Goal: Task Accomplishment & Management: Complete application form

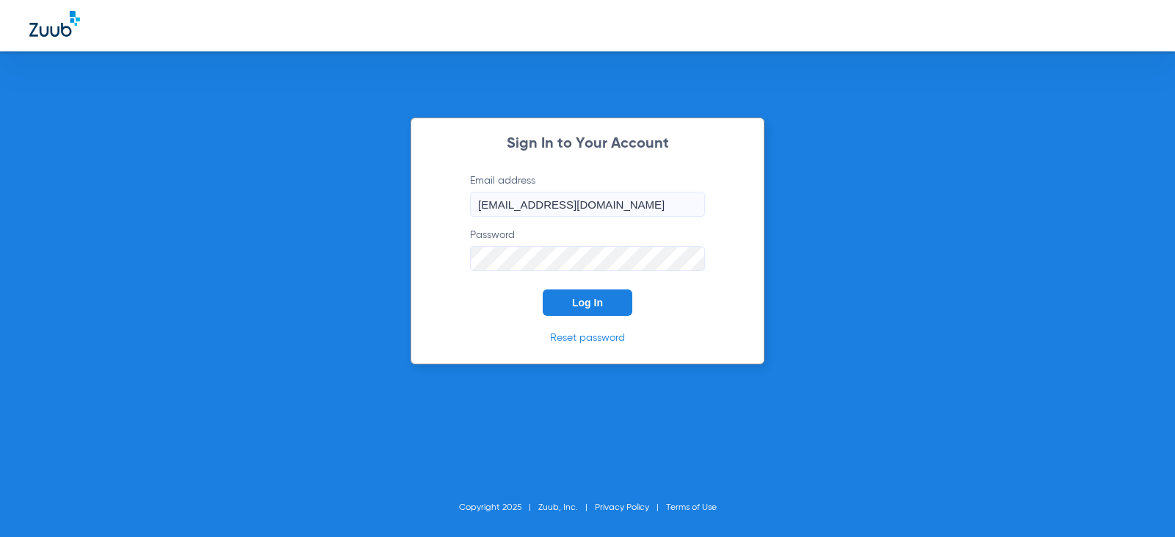
click at [585, 313] on button "Log In" at bounding box center [588, 302] width 90 height 26
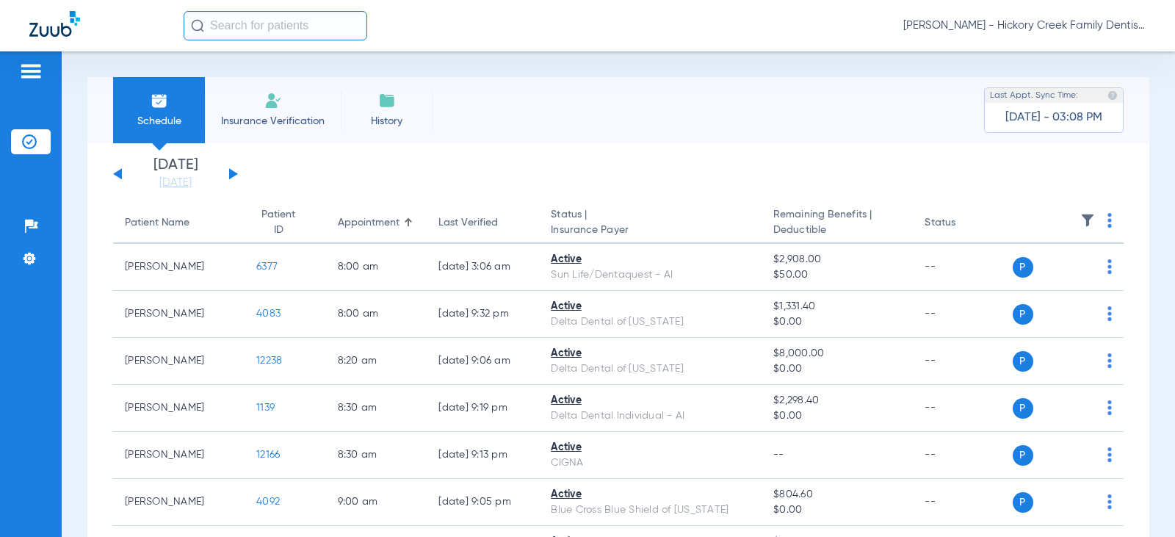
click at [237, 166] on div "[DATE] [DATE] [DATE] [DATE] [DATE] [DATE] [DATE] [DATE] [DATE] [DATE] [DATE] [D…" at bounding box center [175, 174] width 125 height 32
click at [222, 181] on div "[DATE] [DATE] [DATE] [DATE] [DATE] [DATE] [DATE] [DATE] [DATE] [DATE] [DATE] [D…" at bounding box center [175, 174] width 125 height 32
click at [231, 172] on button at bounding box center [233, 173] width 9 height 11
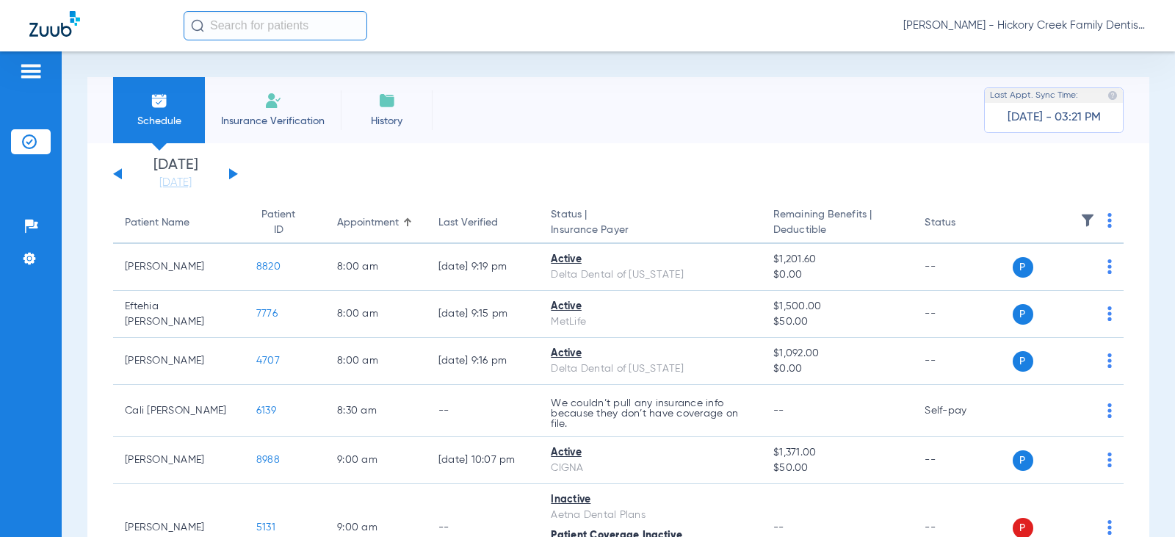
click at [288, 112] on li "Insurance Verification" at bounding box center [273, 110] width 136 height 66
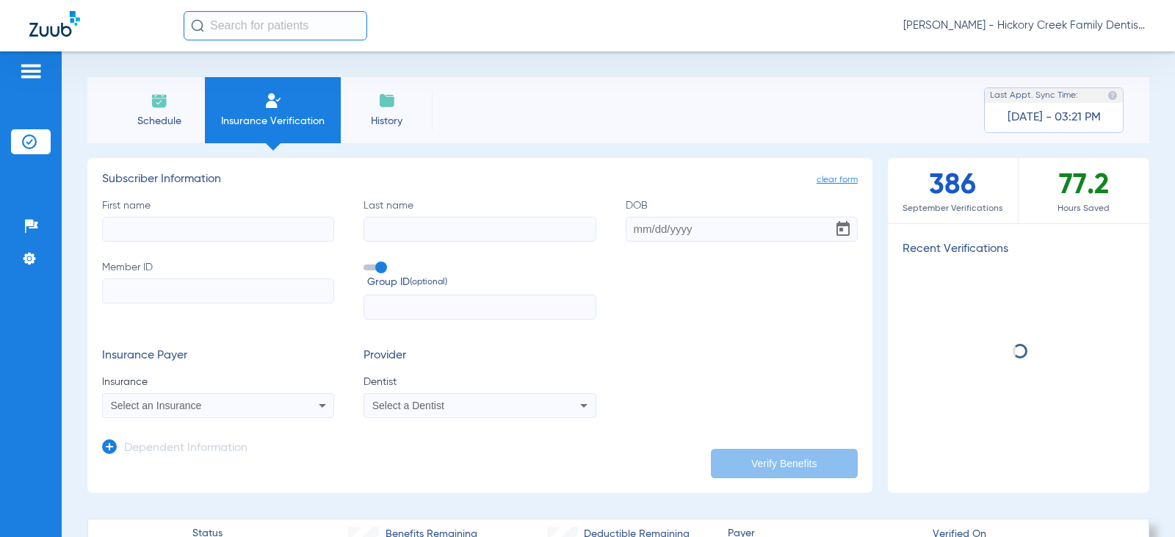
click at [237, 228] on input "First name" at bounding box center [218, 229] width 232 height 25
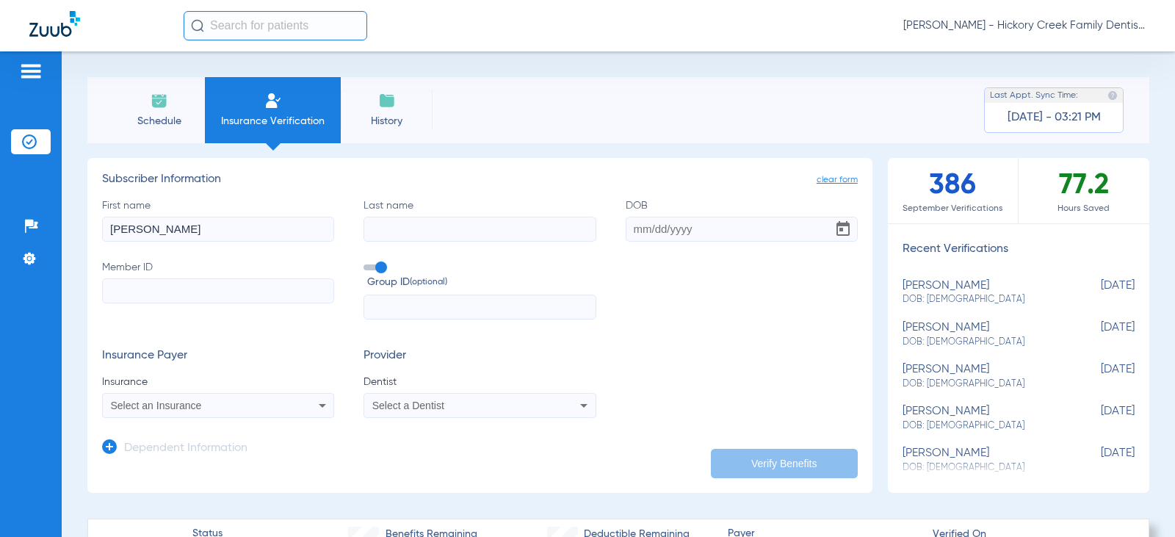
click at [242, 226] on input "[PERSON_NAME]" at bounding box center [218, 229] width 232 height 25
type input "[PERSON_NAME]"
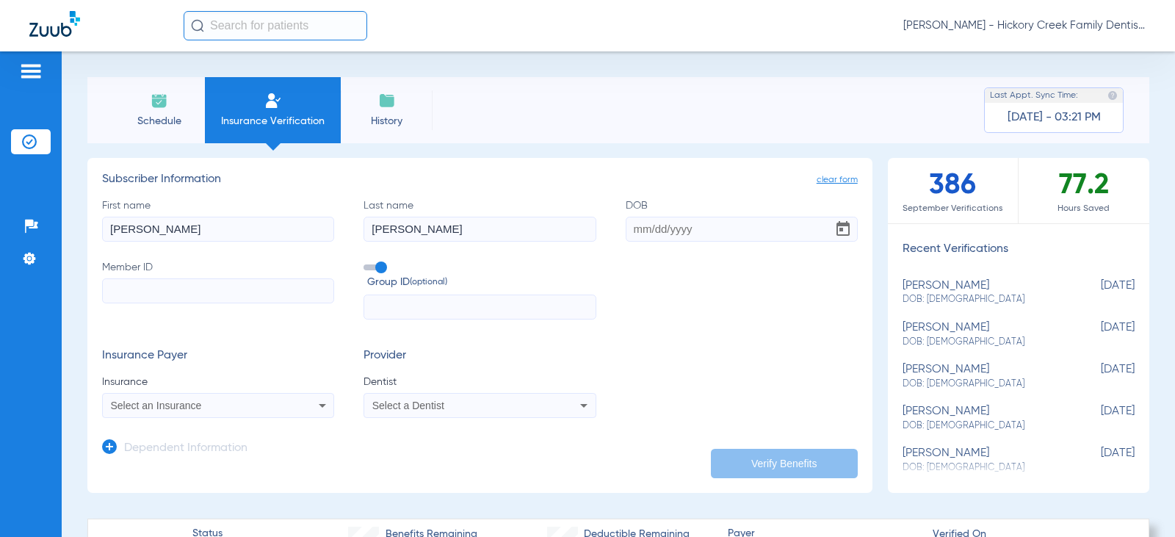
type input "[PERSON_NAME]"
type input "[DATE]"
type input "323687685"
click at [262, 400] on div "Select an Insurance" at bounding box center [218, 406] width 231 height 18
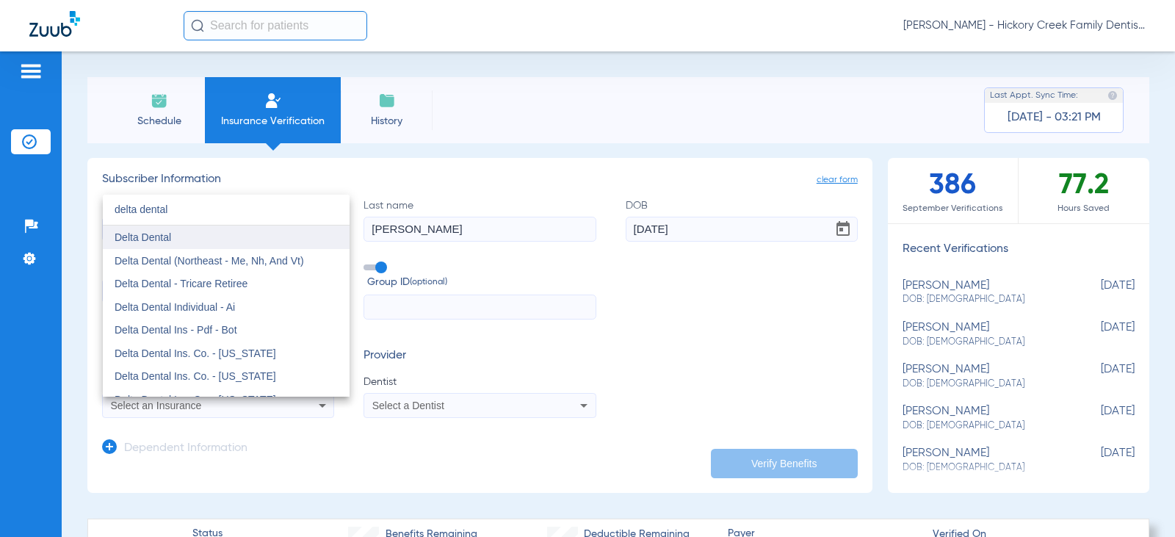
type input "delta dental"
click at [176, 238] on mat-option "Delta Dental" at bounding box center [226, 238] width 247 height 24
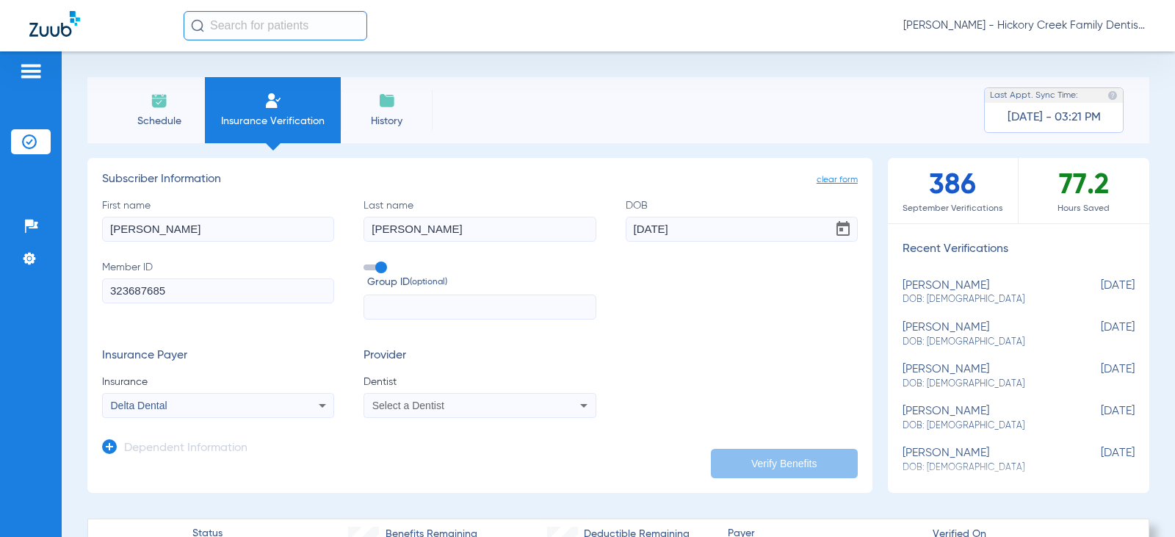
click at [410, 403] on span "Select a Dentist" at bounding box center [408, 406] width 72 height 12
type input "gierm"
click at [444, 386] on span "[PERSON_NAME]" at bounding box center [417, 386] width 86 height 12
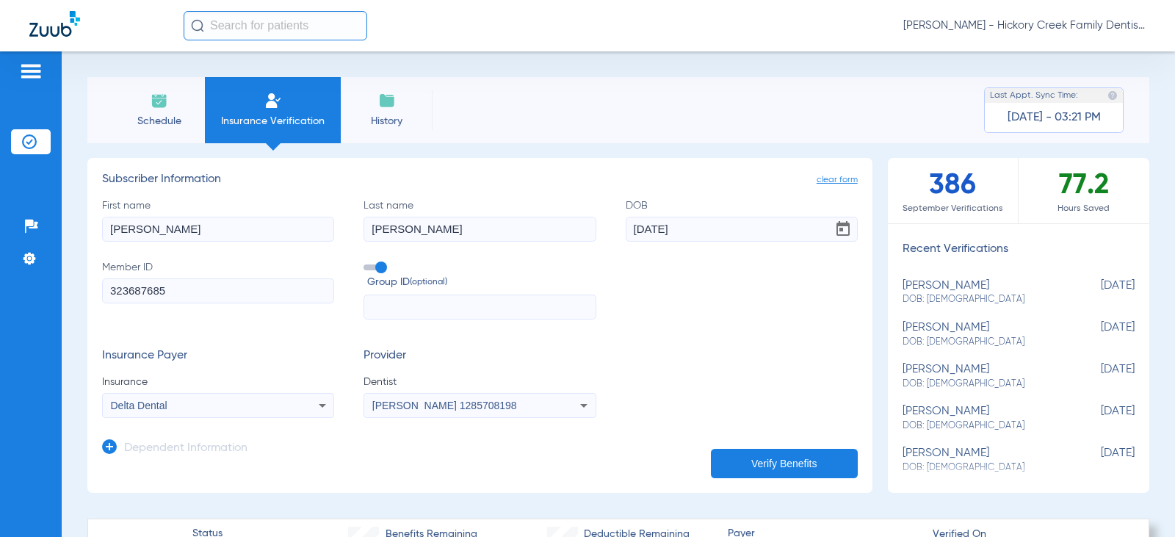
click at [788, 472] on button "Verify Benefits" at bounding box center [784, 463] width 147 height 29
click at [269, 391] on app-form-autocomplete "Insurance Delta Dental" at bounding box center [218, 396] width 232 height 43
click at [284, 401] on div "Delta Dental" at bounding box center [218, 406] width 231 height 18
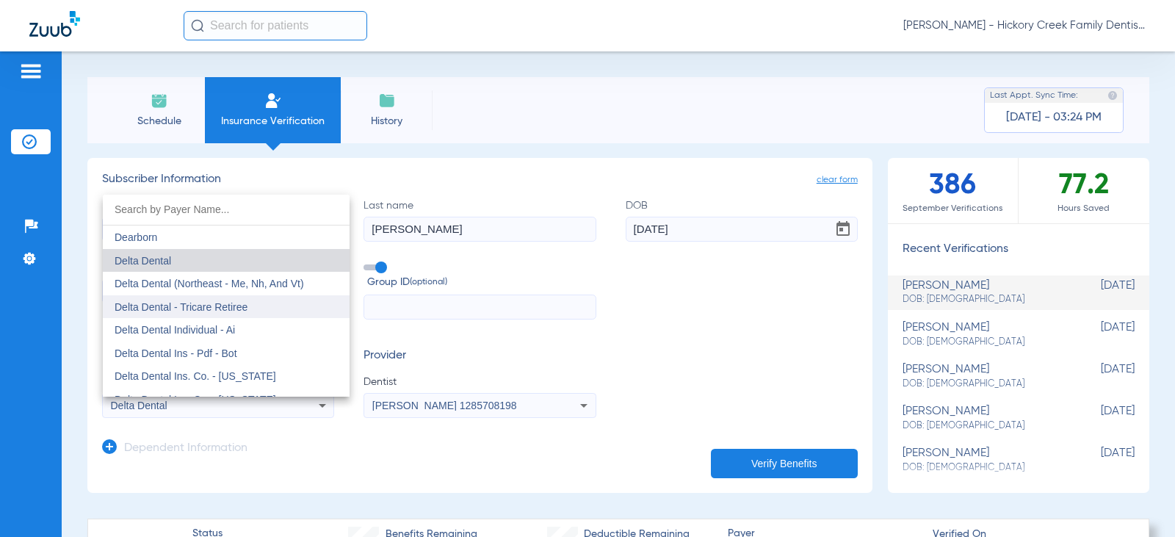
scroll to position [2383, 0]
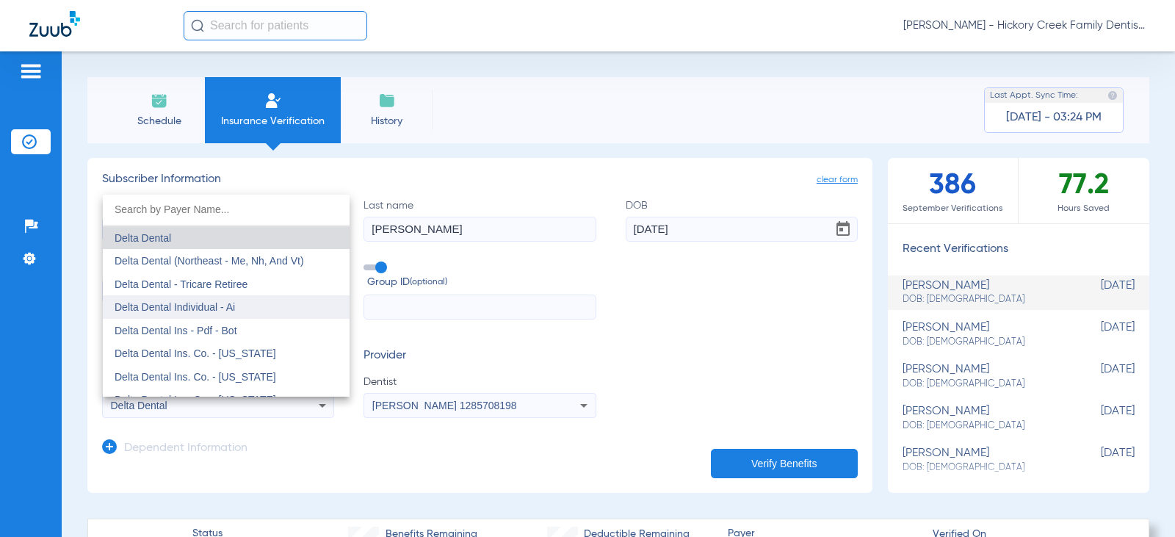
click at [250, 306] on mat-option "Delta Dental Individual - Ai" at bounding box center [226, 307] width 247 height 24
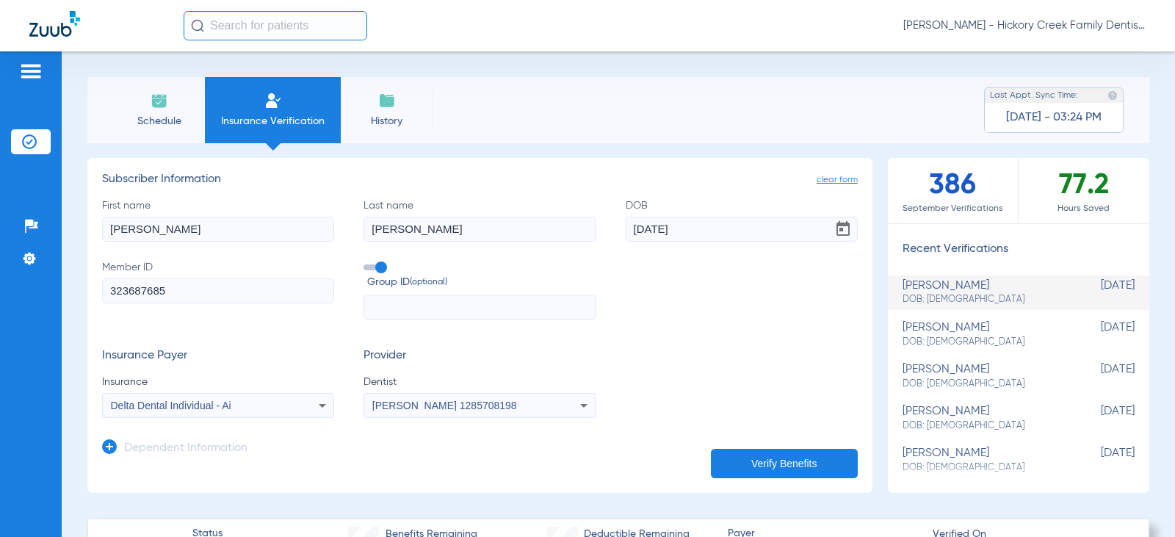
click at [317, 396] on mat-select "Delta Dental Individual - Ai" at bounding box center [218, 405] width 232 height 25
click at [317, 400] on icon at bounding box center [323, 406] width 18 height 18
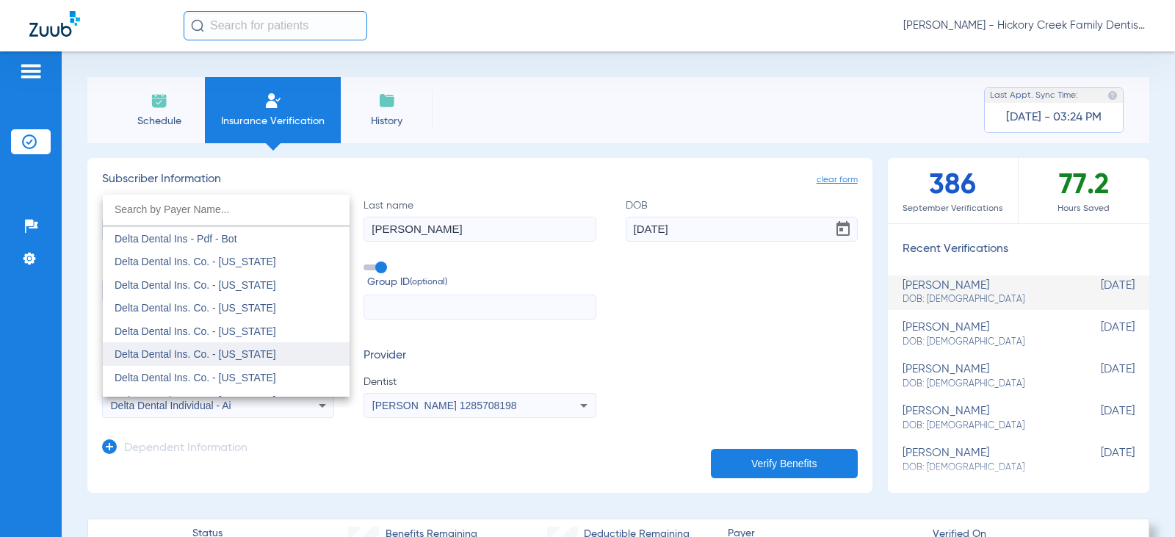
scroll to position [2452, 0]
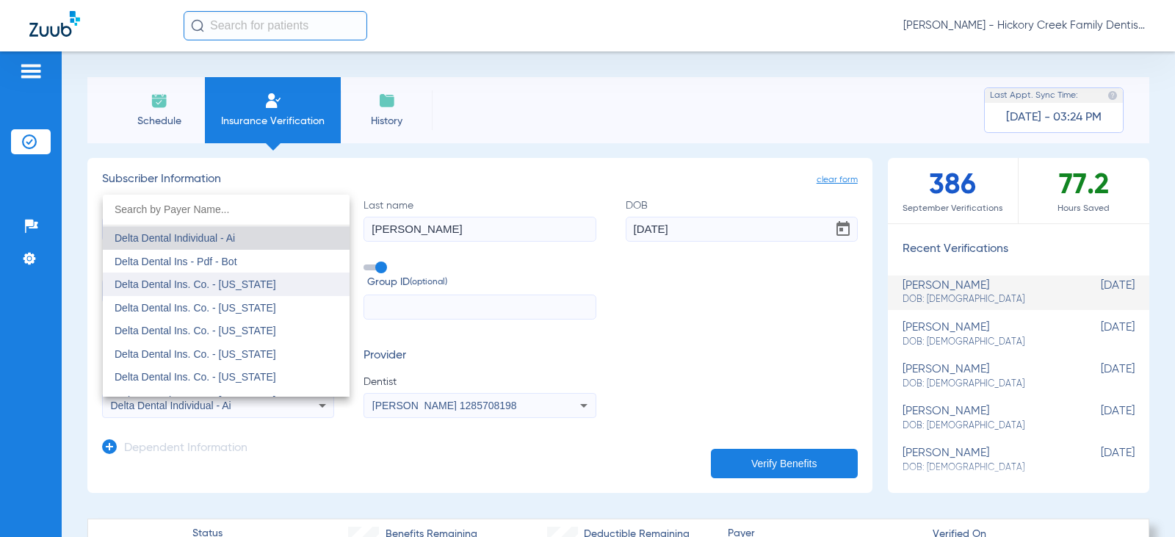
click at [226, 288] on span "Delta Dental Ins. Co. - [US_STATE]" at bounding box center [196, 284] width 162 height 12
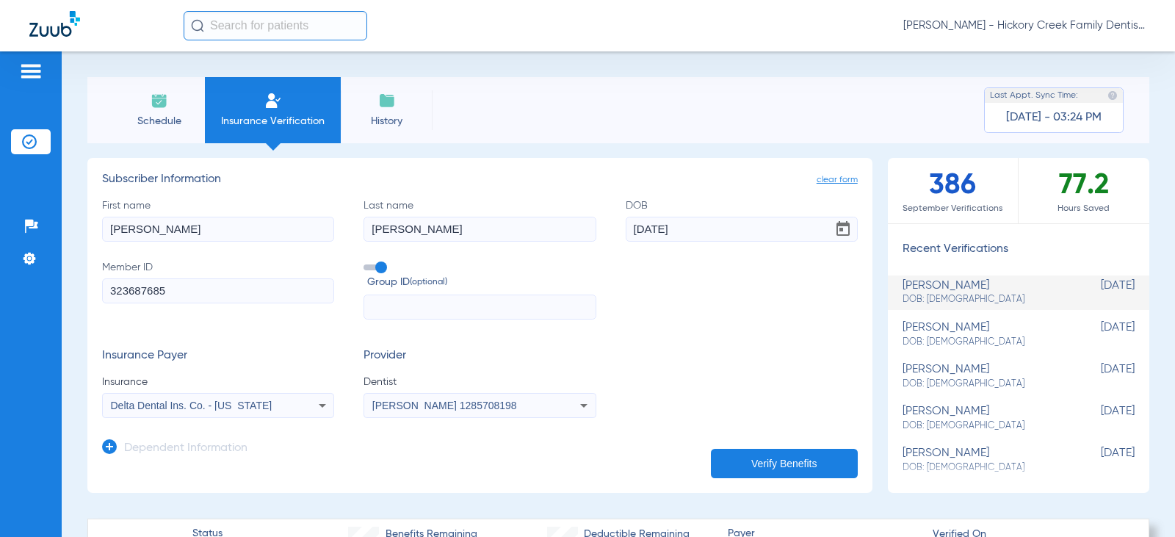
click at [785, 457] on button "Verify Benefits" at bounding box center [784, 463] width 147 height 29
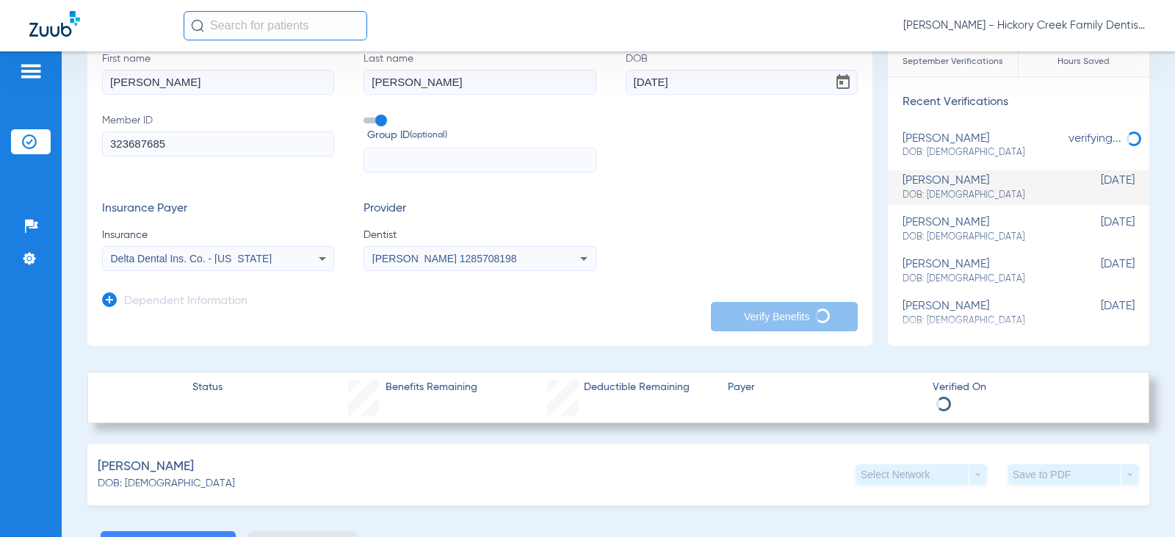
scroll to position [0, 0]
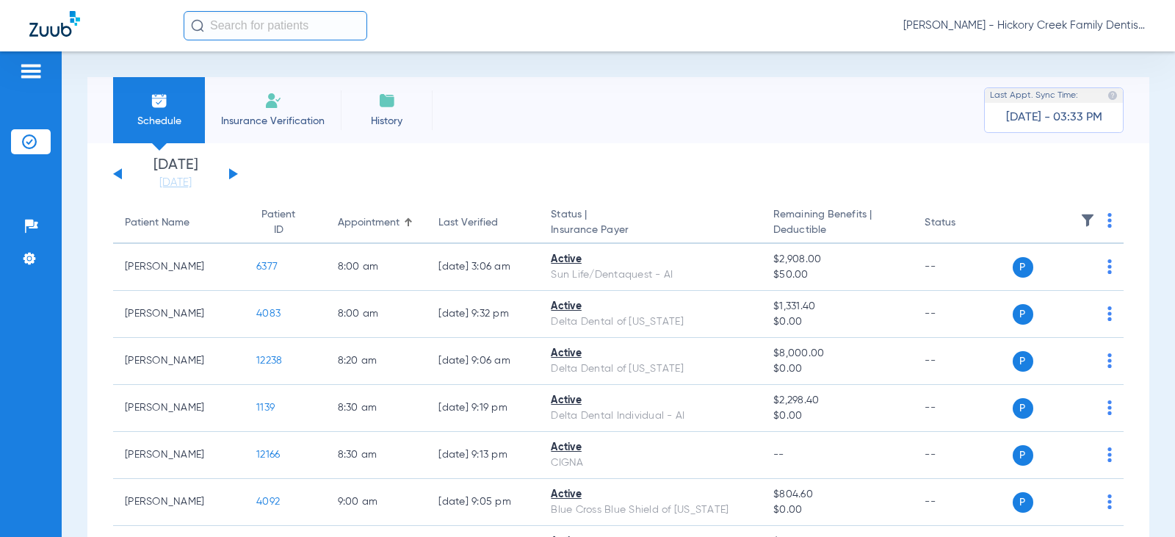
click at [227, 172] on div "[DATE] [DATE] [DATE] [DATE] [DATE] [DATE] [DATE] [DATE] [DATE] [DATE] [DATE] [D…" at bounding box center [175, 174] width 125 height 32
click at [236, 175] on button at bounding box center [233, 173] width 9 height 11
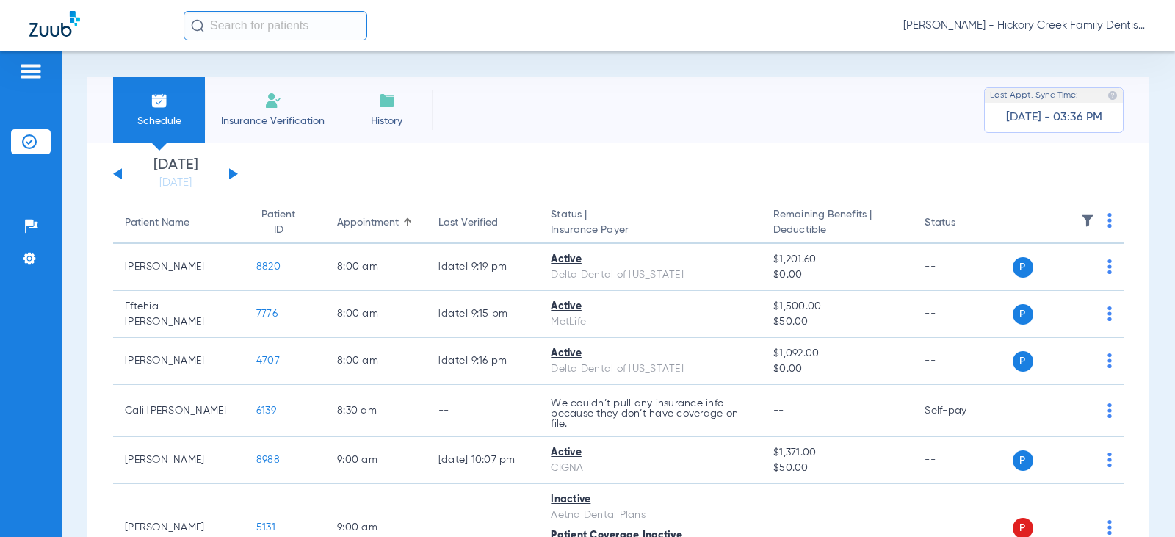
click at [649, 110] on div "Schedule Insurance Verification History Last Appt. Sync Time: Today - 03:36 PM" at bounding box center [618, 110] width 1062 height 66
